Goal: Navigation & Orientation: Find specific page/section

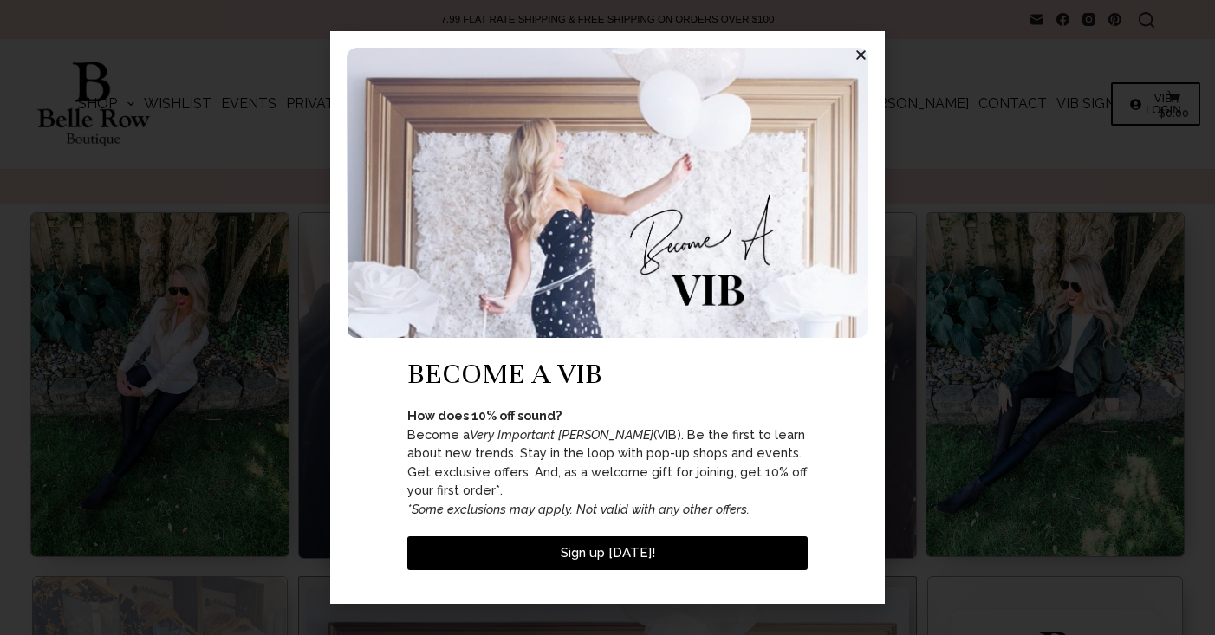
click at [863, 60] on use "Close" at bounding box center [862, 55] width 10 height 10
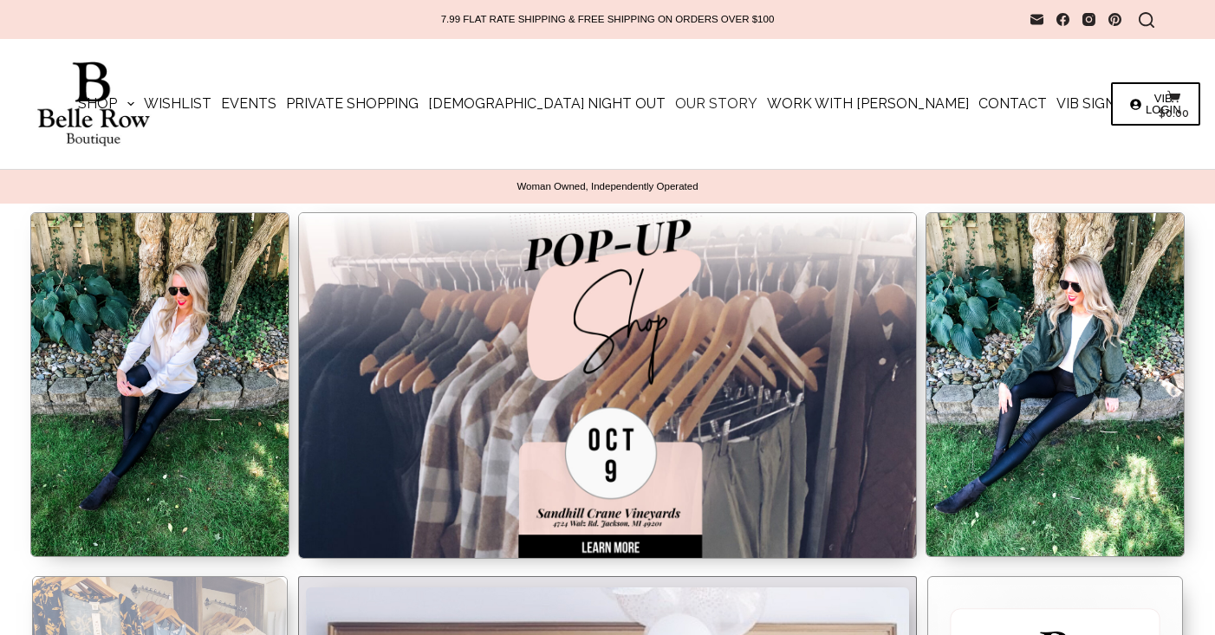
click at [703, 98] on link "Our Story" at bounding box center [716, 104] width 92 height 130
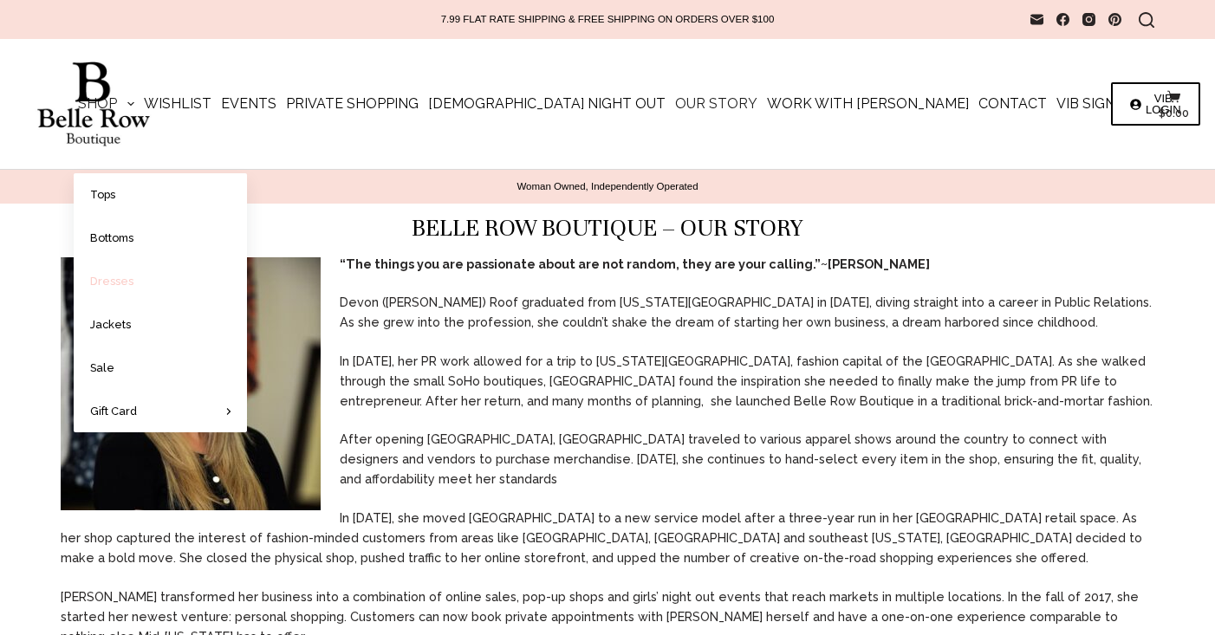
click at [212, 281] on link "Dresses" at bounding box center [160, 281] width 173 height 42
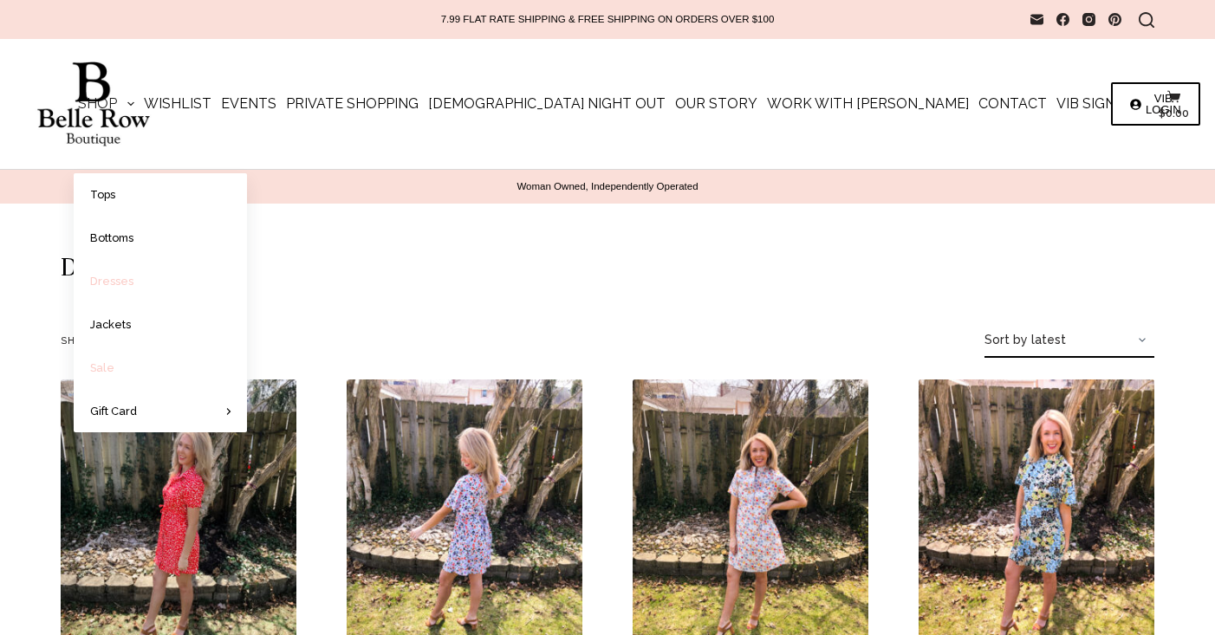
click at [201, 369] on link "Sale" at bounding box center [160, 368] width 173 height 42
